Goal: Navigation & Orientation: Go to known website

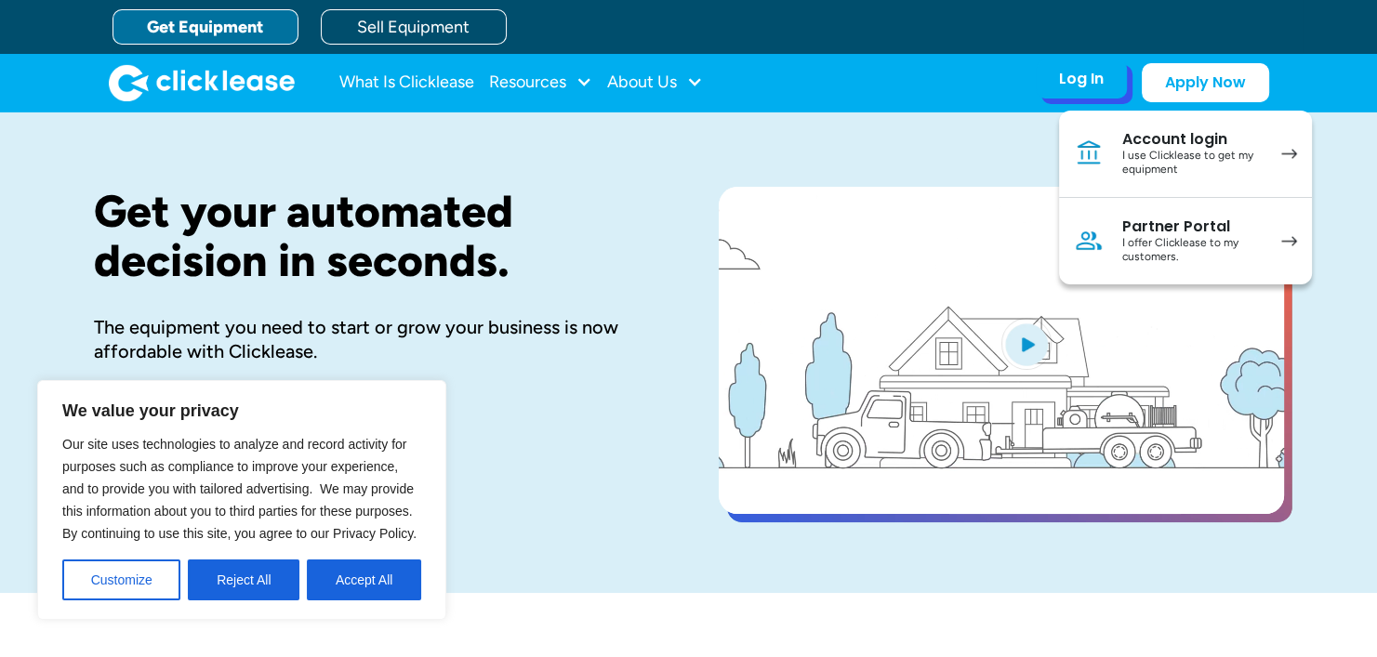
click at [1187, 165] on div "I use Clicklease to get my equipment" at bounding box center [1192, 163] width 140 height 29
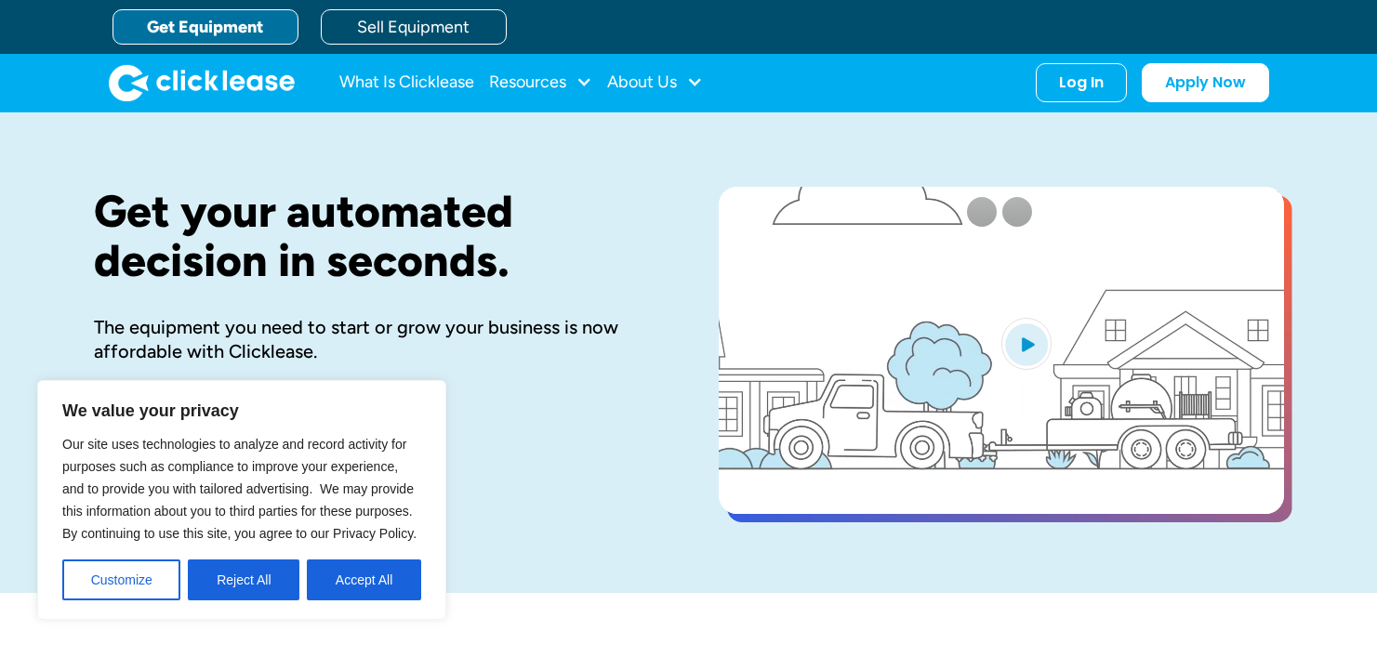
click at [1054, 81] on div "Log In Account login I use Clicklease to get my equipment Partner Portal I offe…" at bounding box center [1081, 82] width 91 height 39
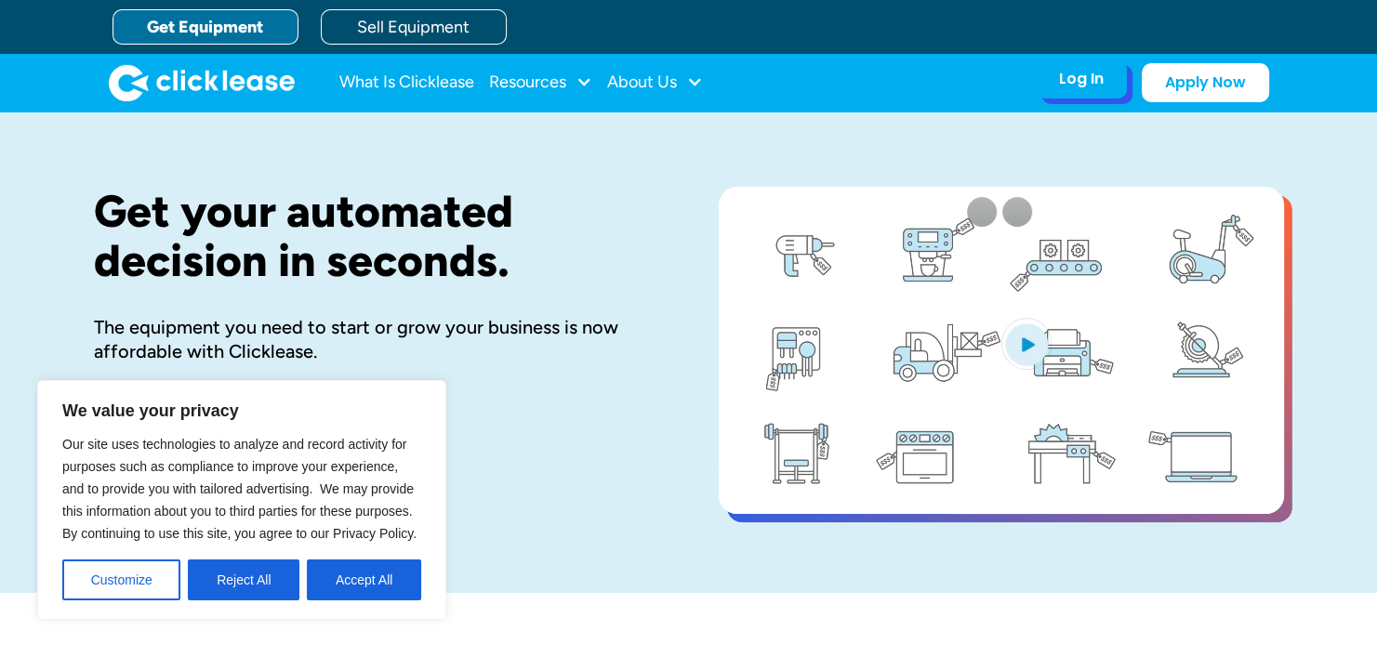
click at [1099, 73] on div "Log In" at bounding box center [1081, 79] width 45 height 19
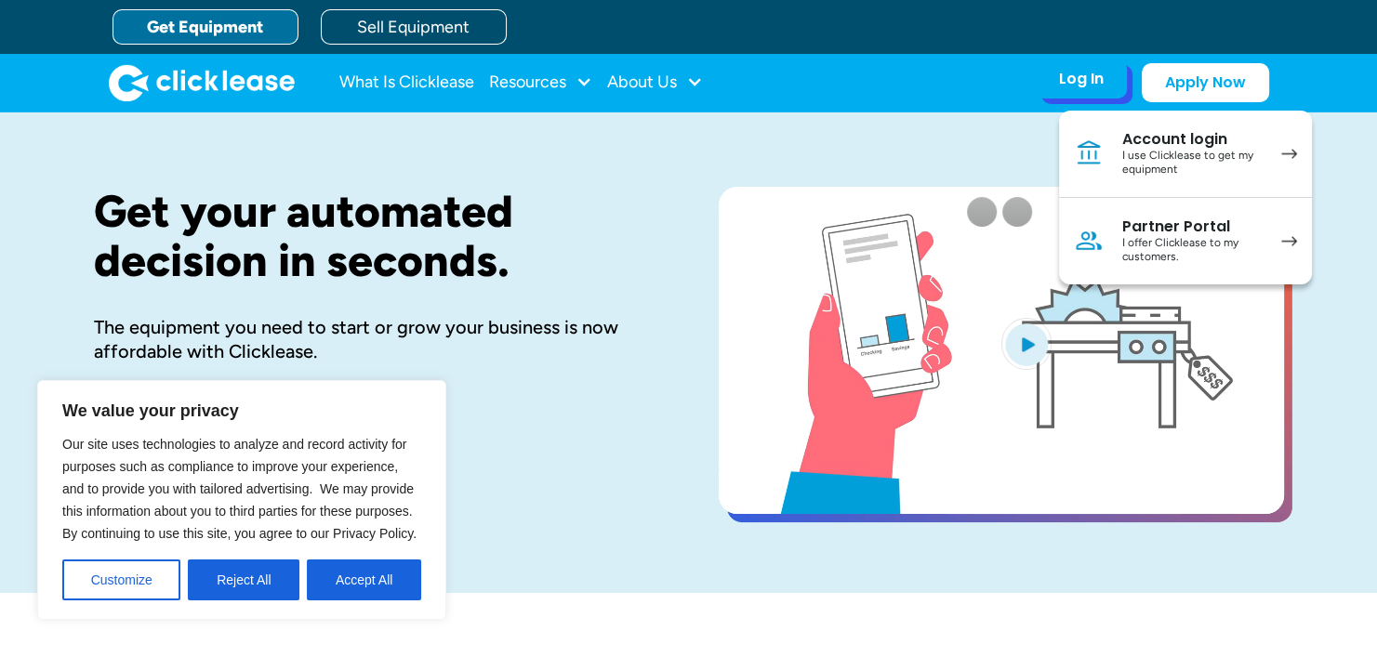
click at [1171, 170] on div "I use Clicklease to get my equipment" at bounding box center [1192, 163] width 140 height 29
